Goal: Information Seeking & Learning: Compare options

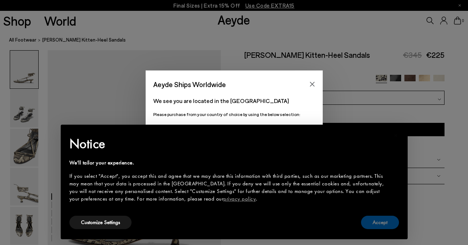
click at [385, 227] on button "Accept" at bounding box center [380, 222] width 38 height 13
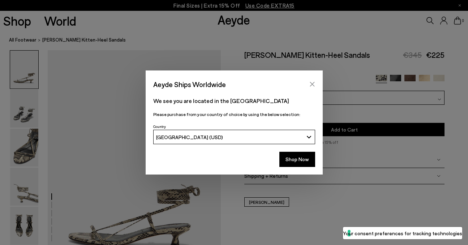
click at [315, 81] on button "Close" at bounding box center [312, 84] width 11 height 11
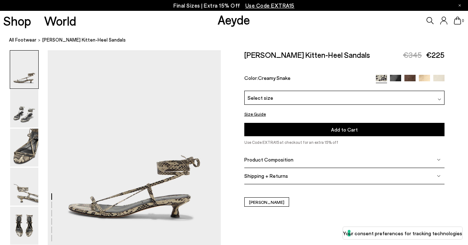
scroll to position [30, 0]
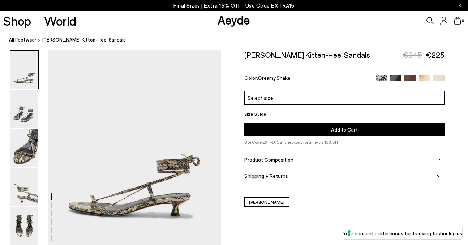
click at [422, 75] on img at bounding box center [424, 80] width 11 height 11
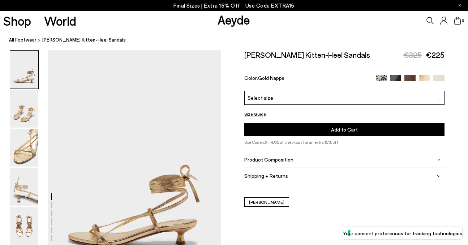
click at [396, 78] on img at bounding box center [395, 80] width 11 height 11
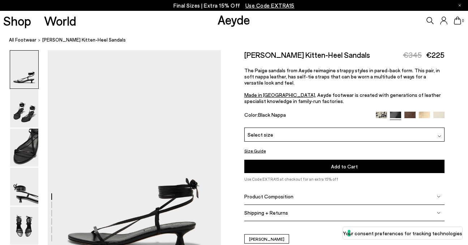
click at [409, 115] on img at bounding box center [409, 117] width 11 height 11
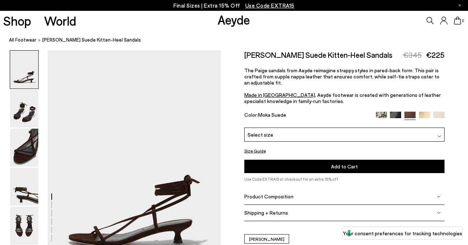
click at [396, 112] on img at bounding box center [395, 117] width 11 height 11
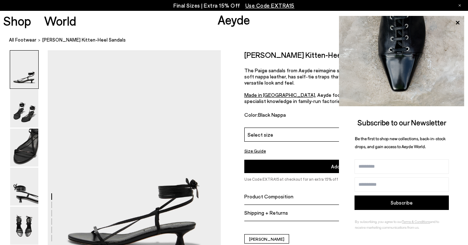
click at [307, 135] on div "Select size" at bounding box center [344, 135] width 200 height 14
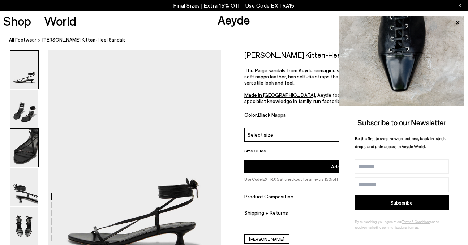
click at [23, 154] on img at bounding box center [24, 148] width 28 height 38
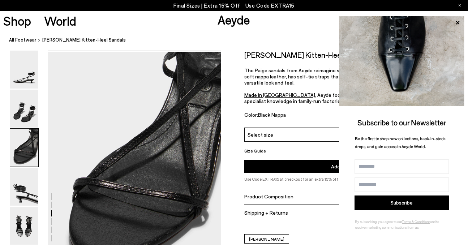
scroll to position [464, 0]
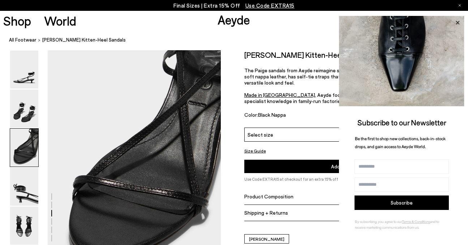
click at [458, 21] on icon at bounding box center [457, 23] width 4 height 4
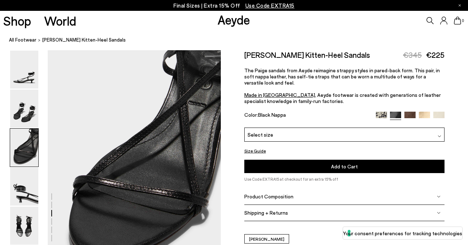
click at [437, 115] on img at bounding box center [438, 117] width 11 height 11
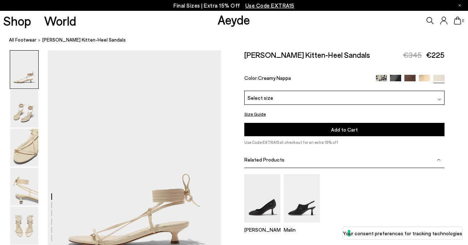
click at [424, 78] on img at bounding box center [424, 80] width 11 height 11
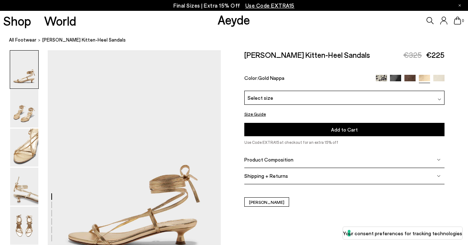
click at [381, 78] on img at bounding box center [381, 80] width 11 height 11
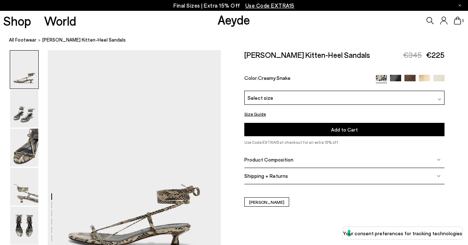
click at [397, 78] on img at bounding box center [395, 80] width 11 height 11
